Goal: Transaction & Acquisition: Purchase product/service

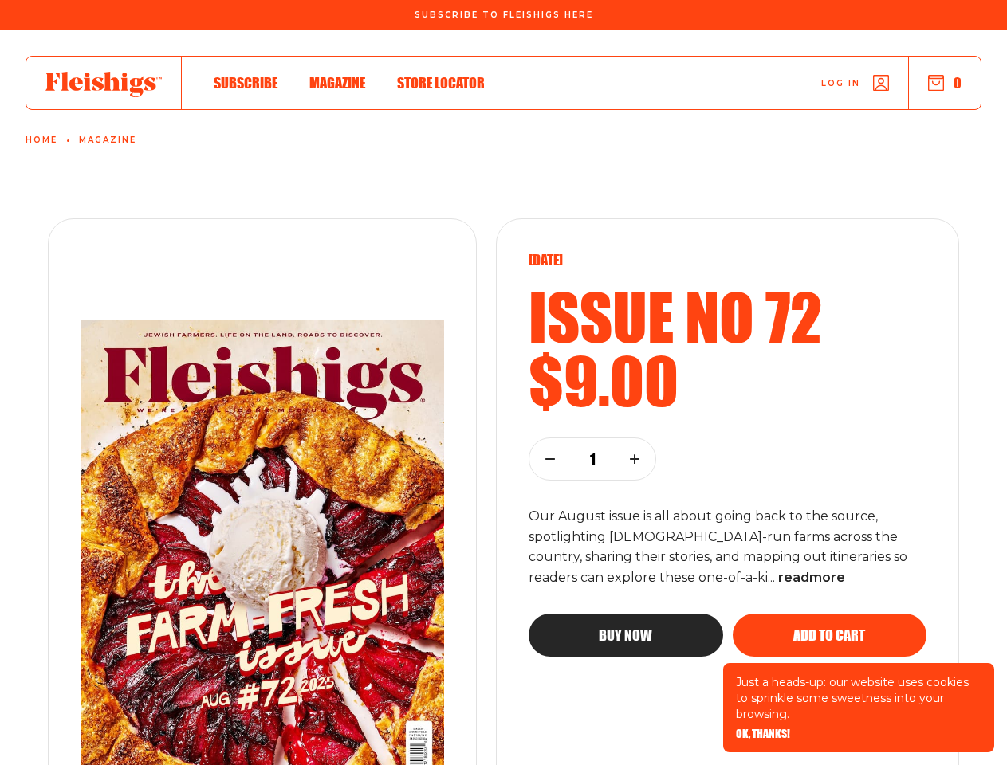
click at [503, 383] on div "[DATE] Issue no 72 $9.00 1 Our August issue is all about going back to the sour…" at bounding box center [727, 556] width 463 height 677
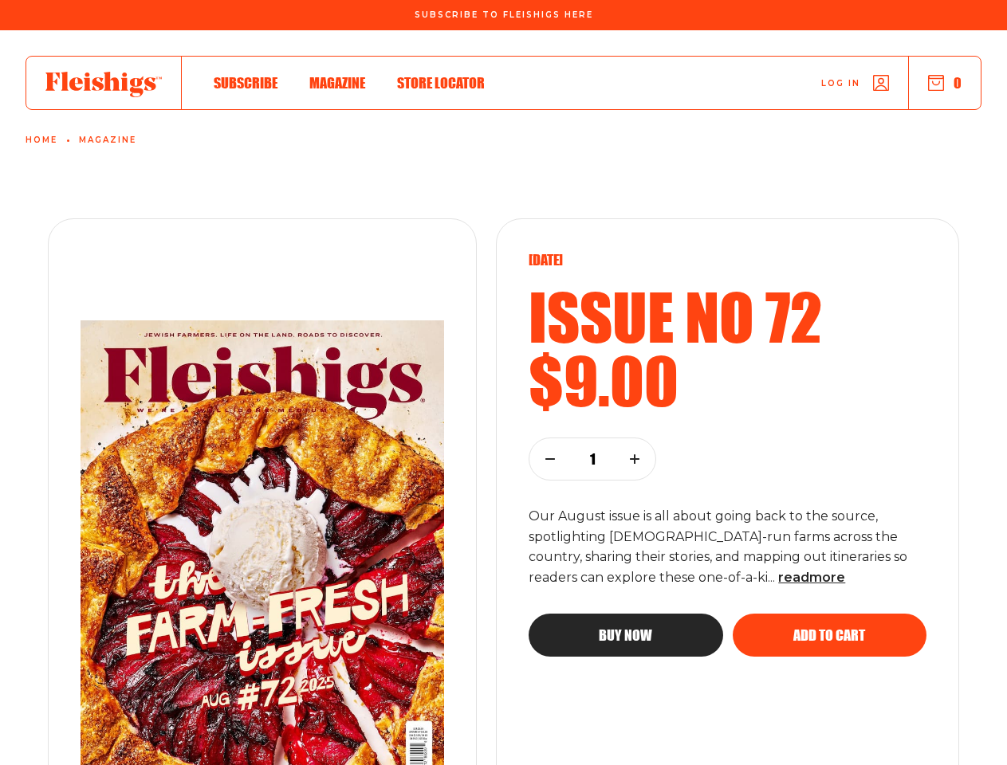
click at [763, 734] on div "[DATE] Issue no 72 $9.00 1 Our August issue is all about going back to the sour…" at bounding box center [727, 556] width 398 height 611
click at [944, 83] on button "0" at bounding box center [944, 83] width 33 height 18
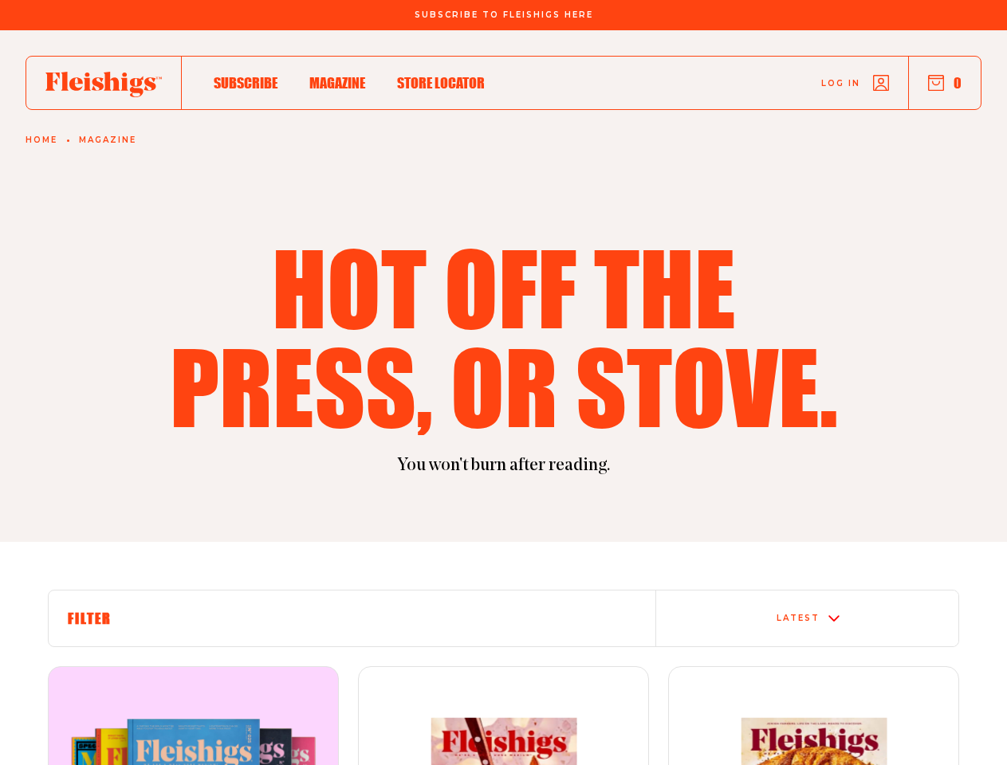
click at [503, 383] on h1 "Hot off the press, or stove." at bounding box center [503, 337] width 689 height 198
click at [944, 83] on button "0" at bounding box center [944, 83] width 33 height 18
